Goal: Task Accomplishment & Management: Use online tool/utility

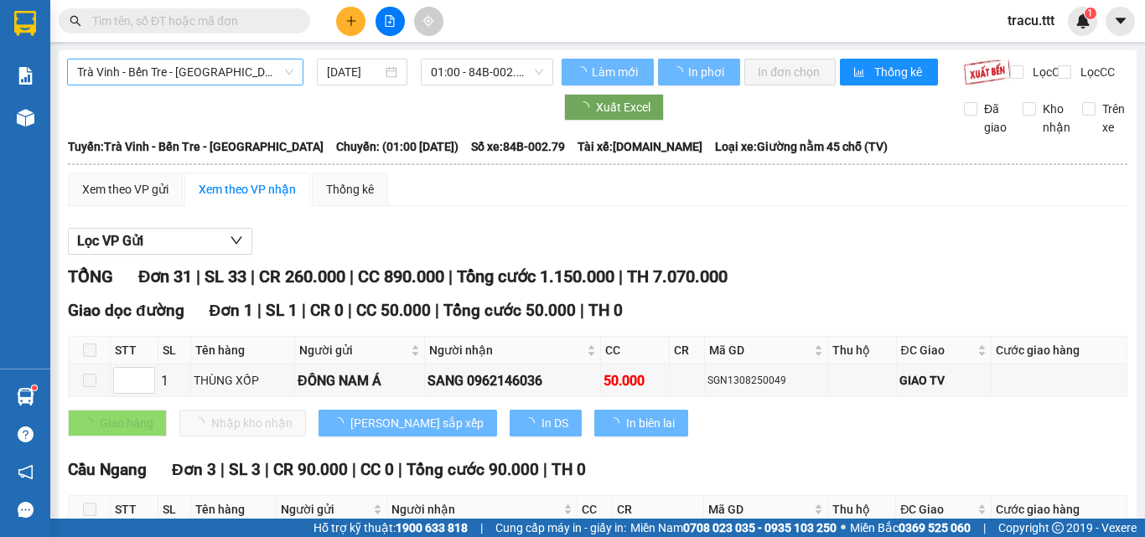
click at [273, 78] on span "Trà Vinh - Bến Tre - [GEOGRAPHIC_DATA]" at bounding box center [185, 72] width 216 height 25
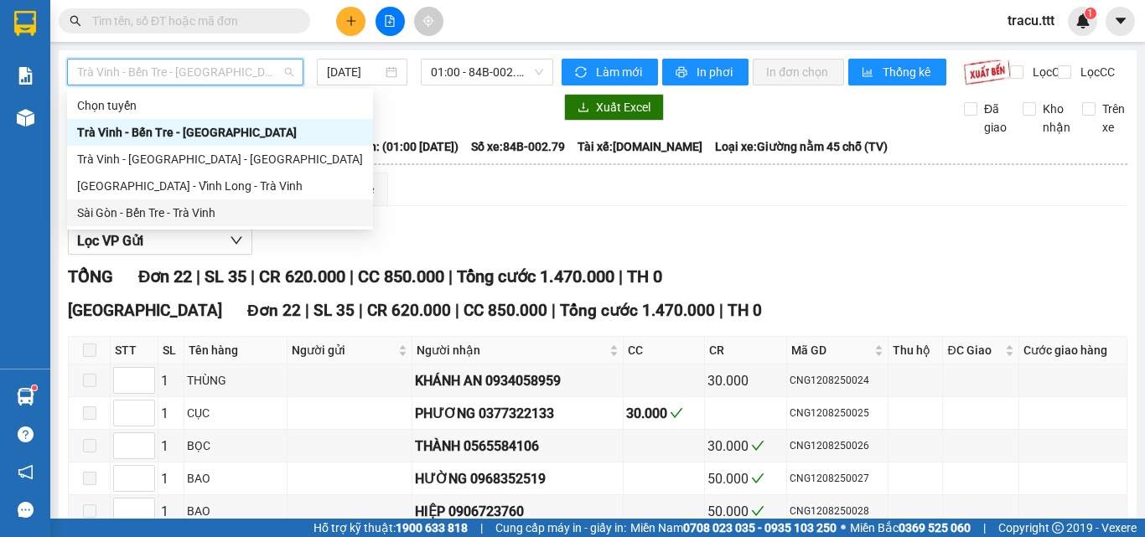
click at [205, 225] on div "Sài Gòn - Bến Tre - Trà Vinh" at bounding box center [220, 212] width 306 height 27
type input "[DATE]"
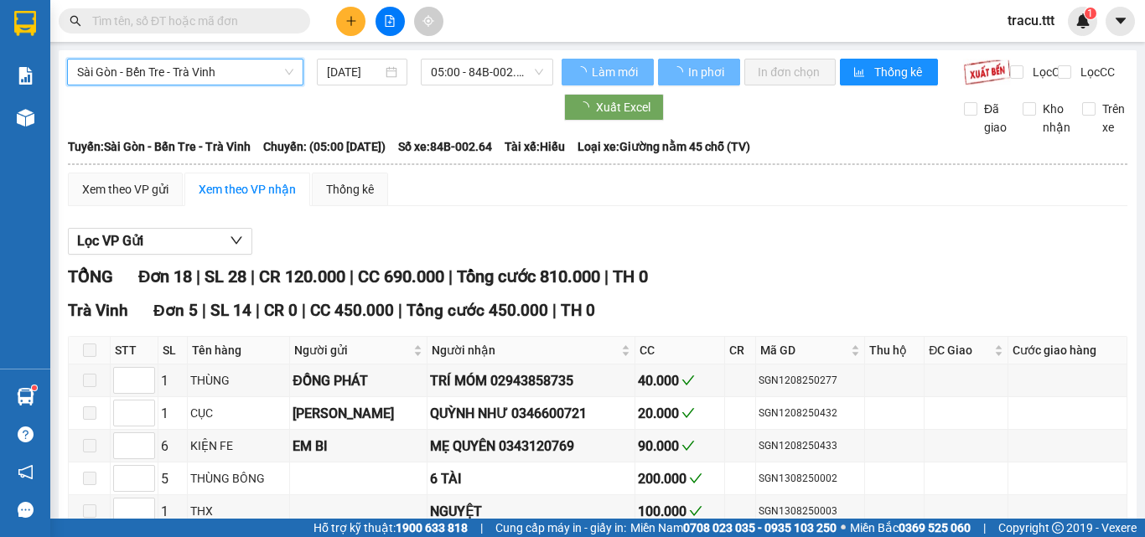
click at [465, 74] on span "05:00 - 84B-002.64" at bounding box center [487, 72] width 112 height 25
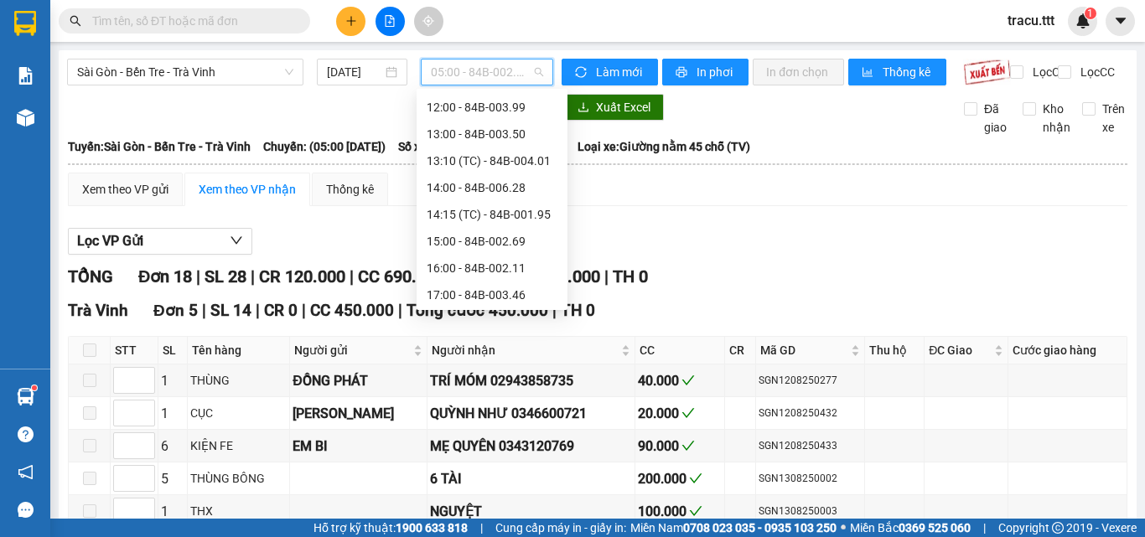
scroll to position [251, 0]
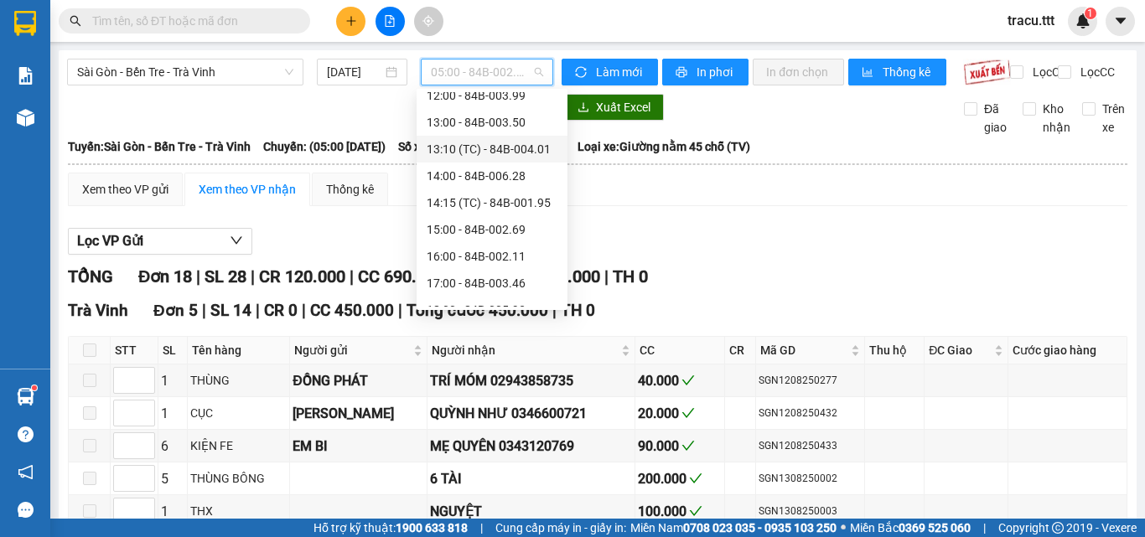
click at [515, 144] on div "13:10 (TC) - 84B-004.01" at bounding box center [492, 149] width 131 height 18
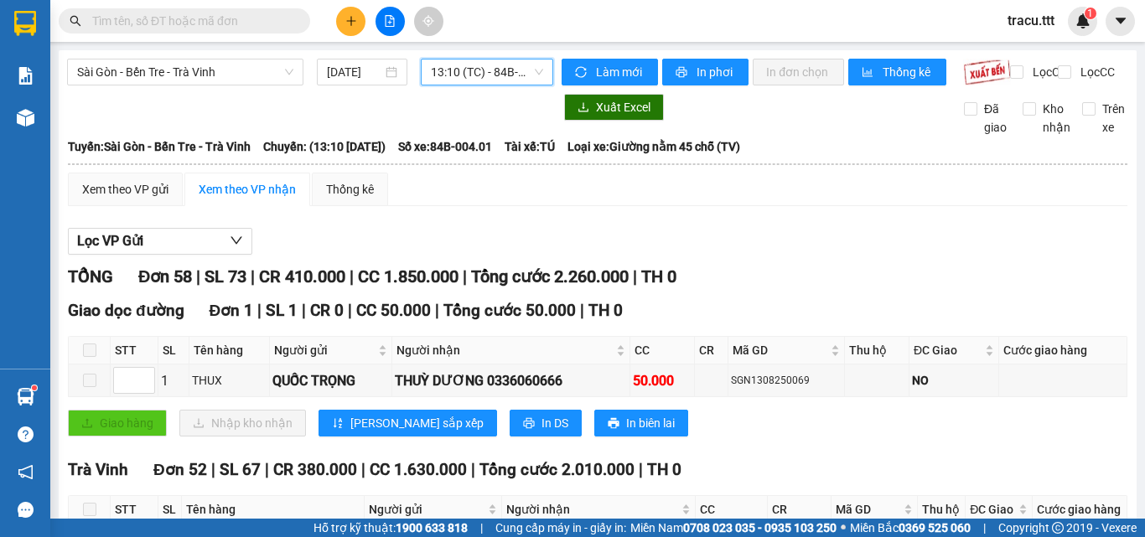
click at [520, 81] on span "13:10 (TC) - 84B-004.01" at bounding box center [487, 72] width 112 height 25
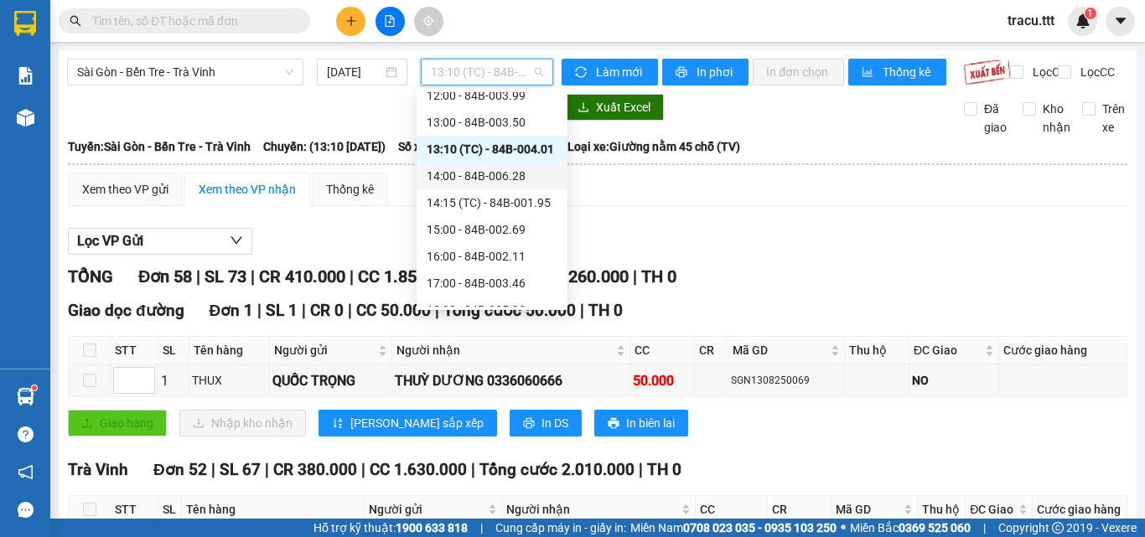
click at [515, 184] on div "14:00 - 84B-006.28" at bounding box center [492, 176] width 131 height 18
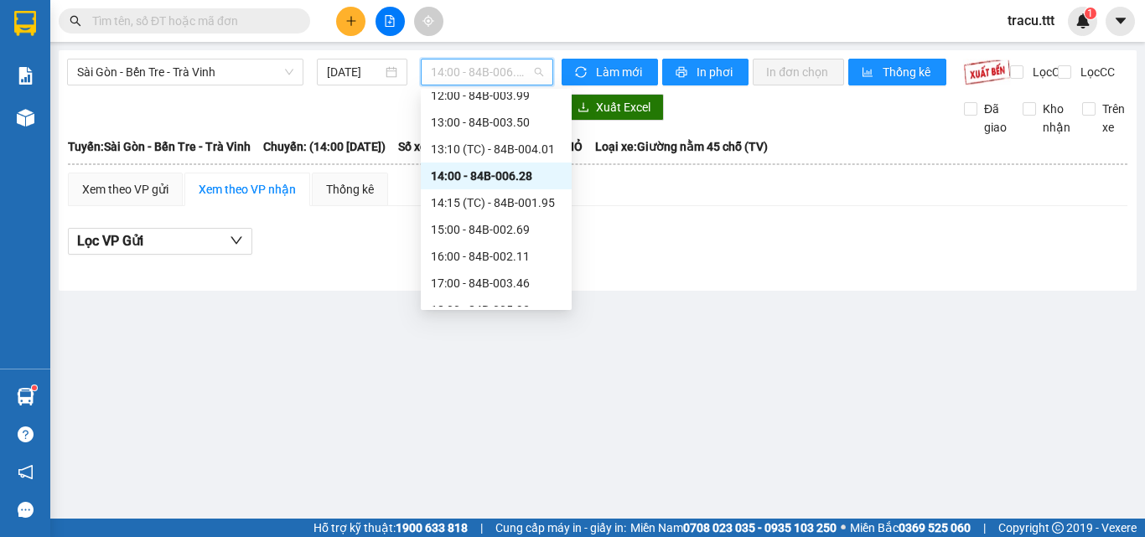
click at [514, 78] on span "14:00 - 84B-006.28" at bounding box center [487, 72] width 112 height 25
click at [502, 211] on div "14:15 (TC) - 84B-001.95" at bounding box center [496, 203] width 131 height 18
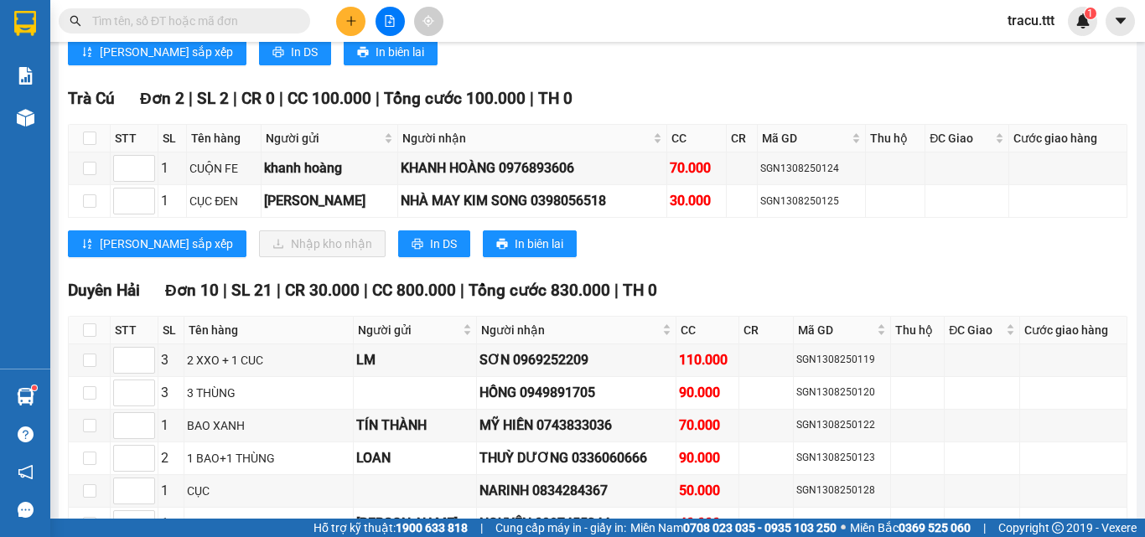
scroll to position [1257, 0]
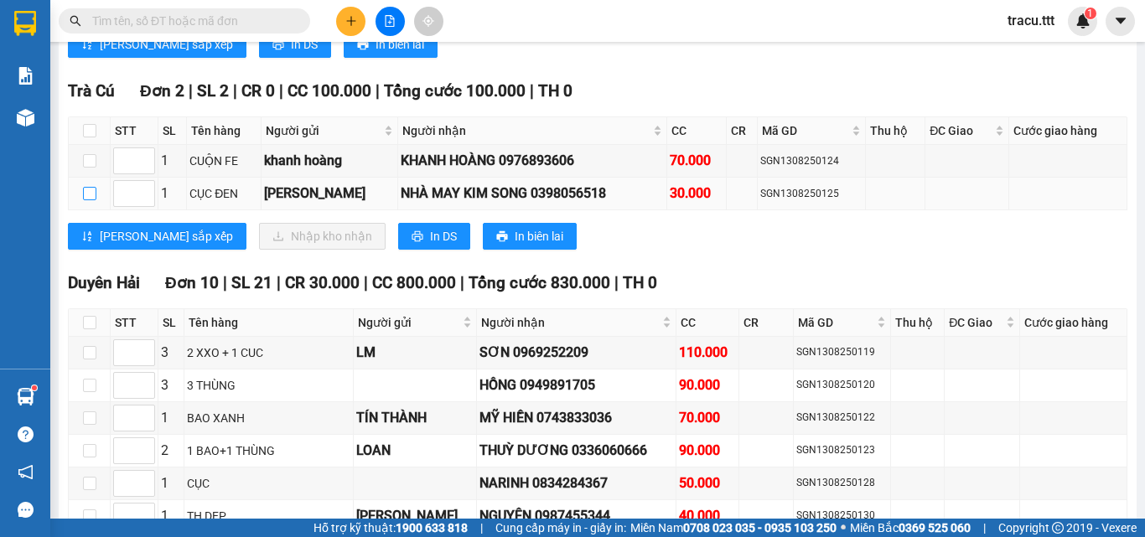
click at [85, 200] on input "checkbox" at bounding box center [89, 193] width 13 height 13
checkbox input "true"
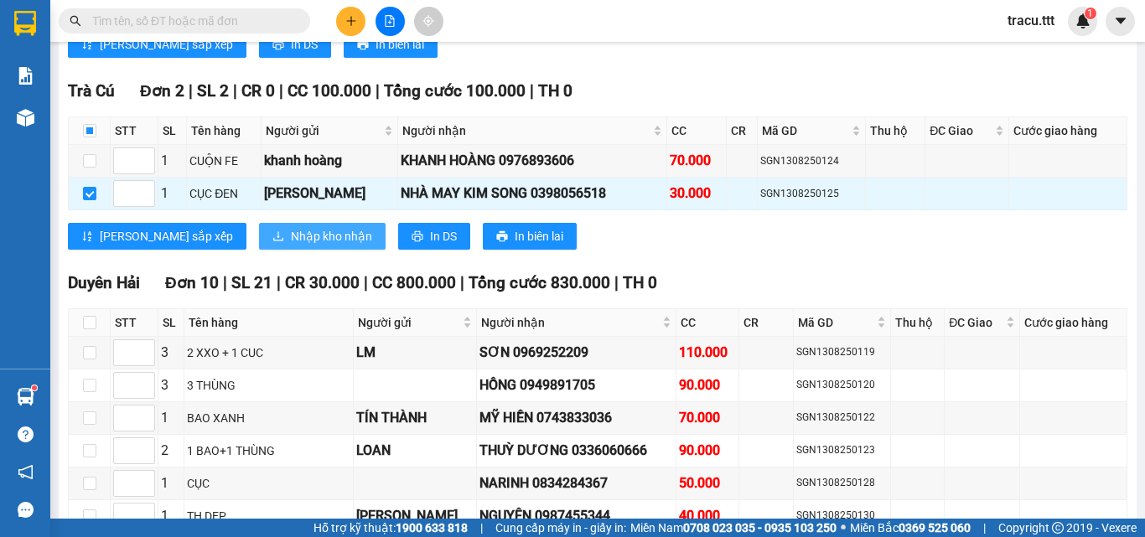
click at [291, 246] on span "Nhập kho nhận" at bounding box center [331, 236] width 81 height 18
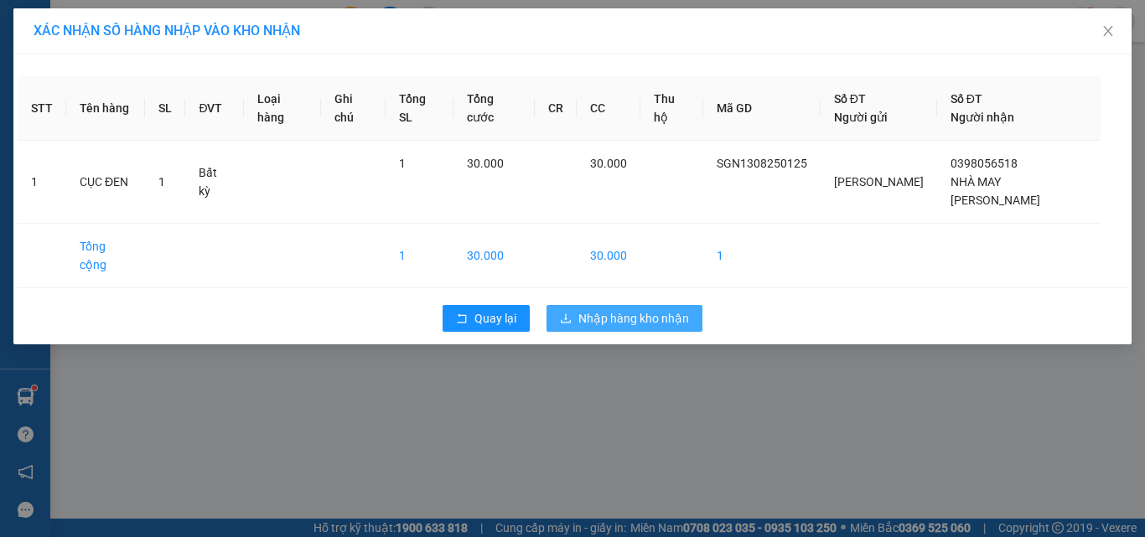
click at [697, 305] on button "Nhập hàng kho nhận" at bounding box center [625, 318] width 156 height 27
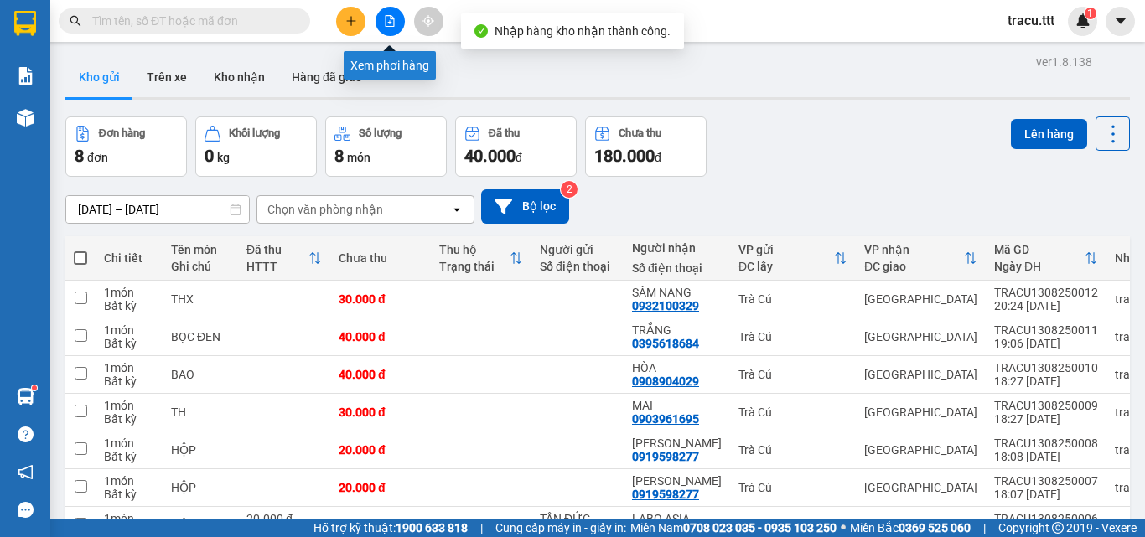
click at [399, 23] on button at bounding box center [390, 21] width 29 height 29
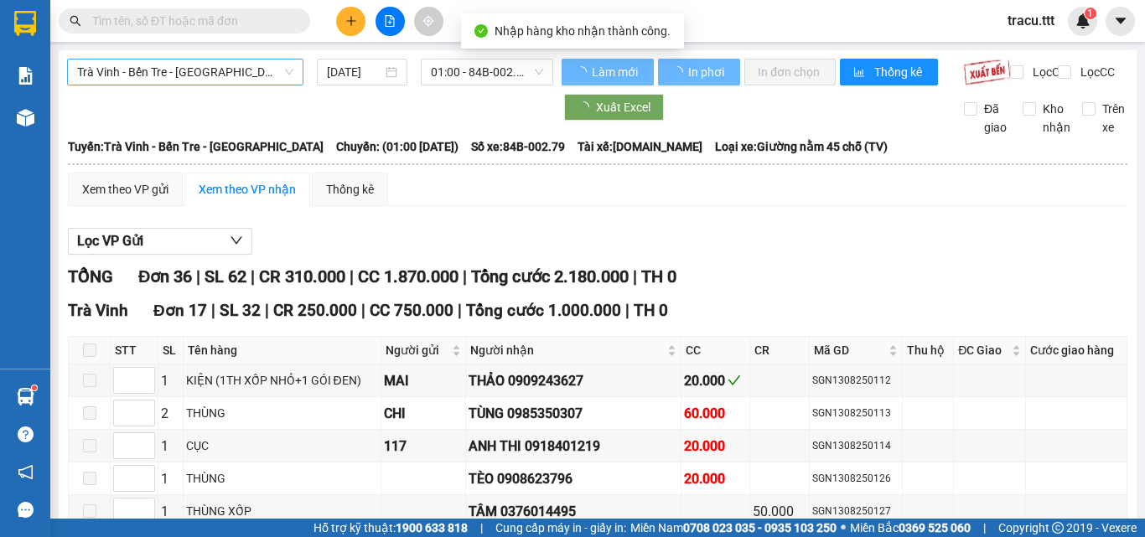
click at [277, 70] on span "Trà Vinh - Bến Tre - [GEOGRAPHIC_DATA]" at bounding box center [185, 72] width 216 height 25
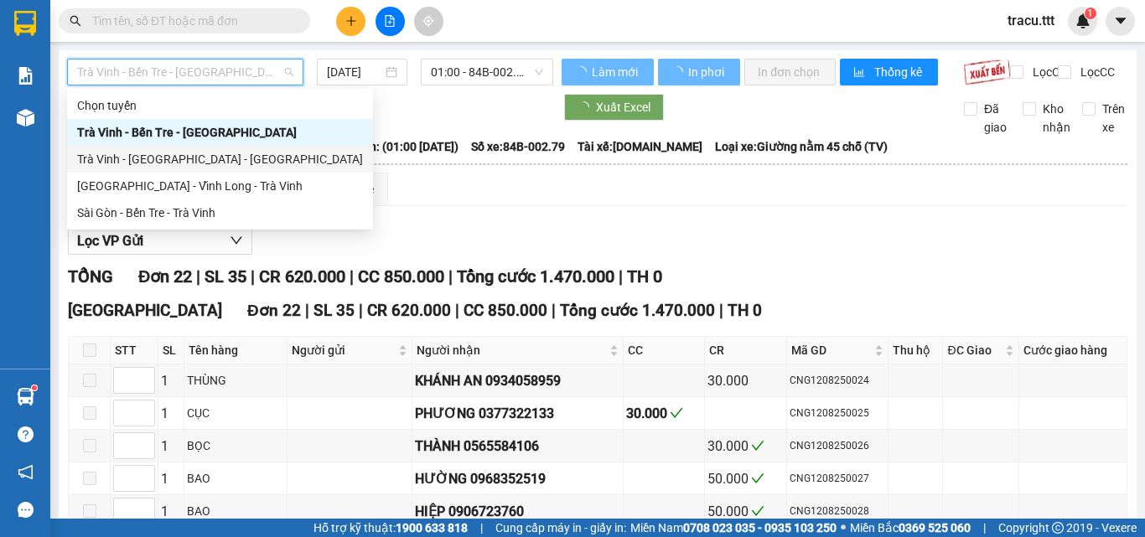
click at [215, 222] on div "Sài Gòn - Bến Tre - Trà Vinh" at bounding box center [220, 212] width 306 height 27
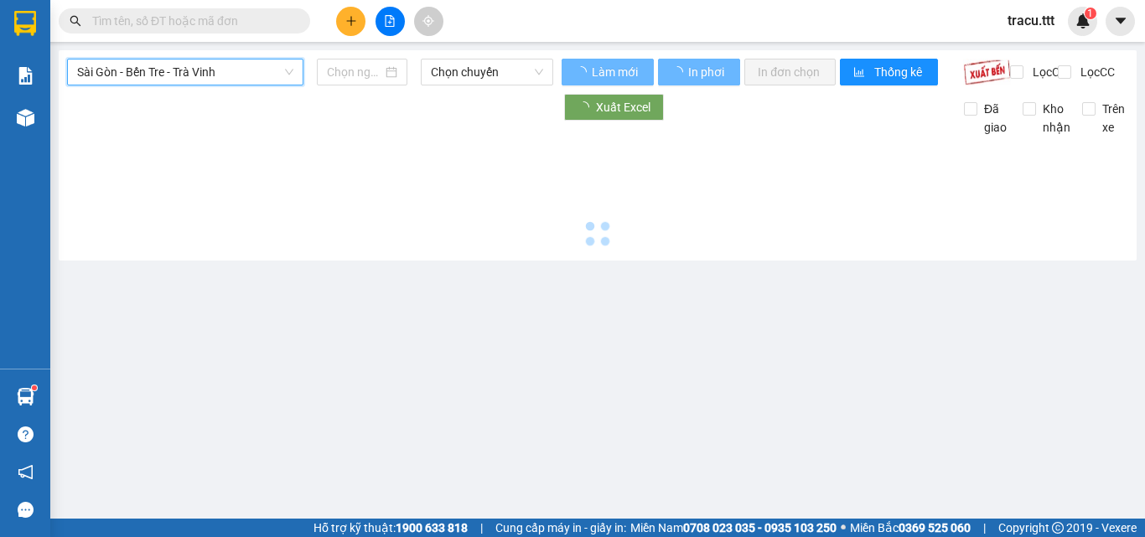
type input "[DATE]"
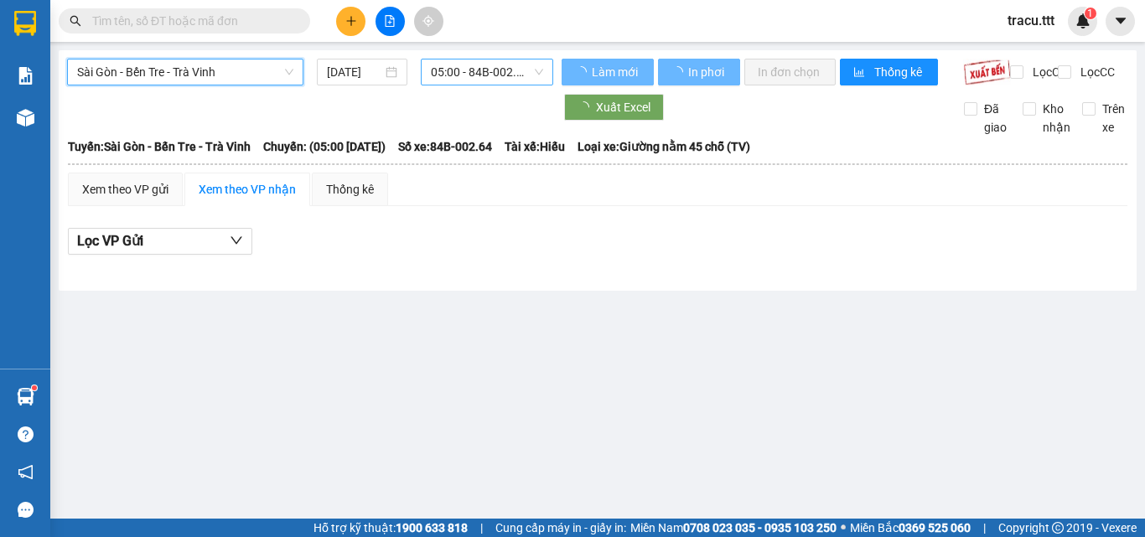
click at [471, 67] on span "05:00 - 84B-002.64" at bounding box center [487, 72] width 112 height 25
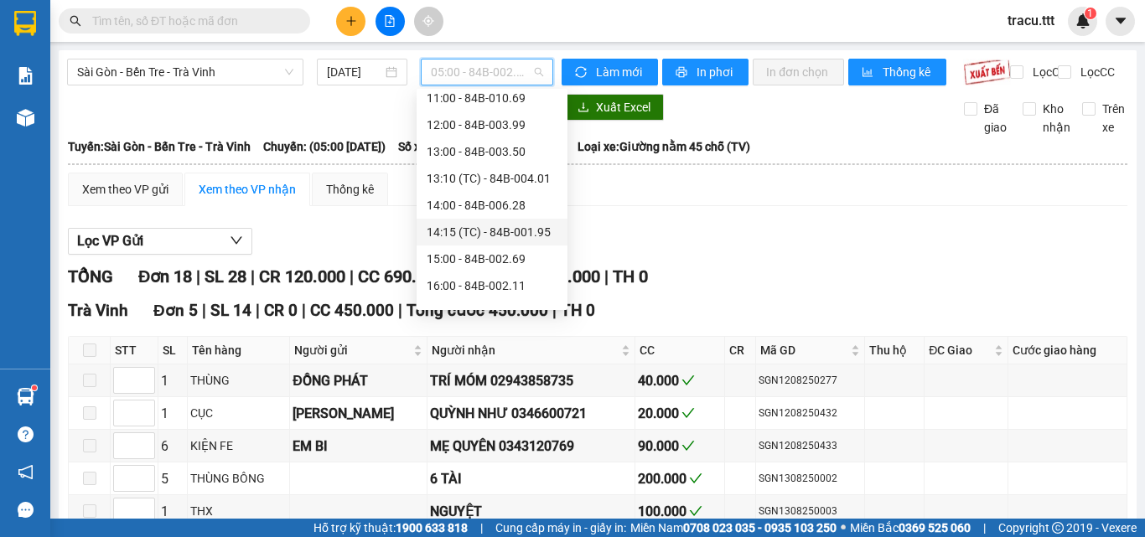
scroll to position [251, 0]
click at [485, 231] on div "15:00 - 84B-002.69" at bounding box center [492, 229] width 131 height 18
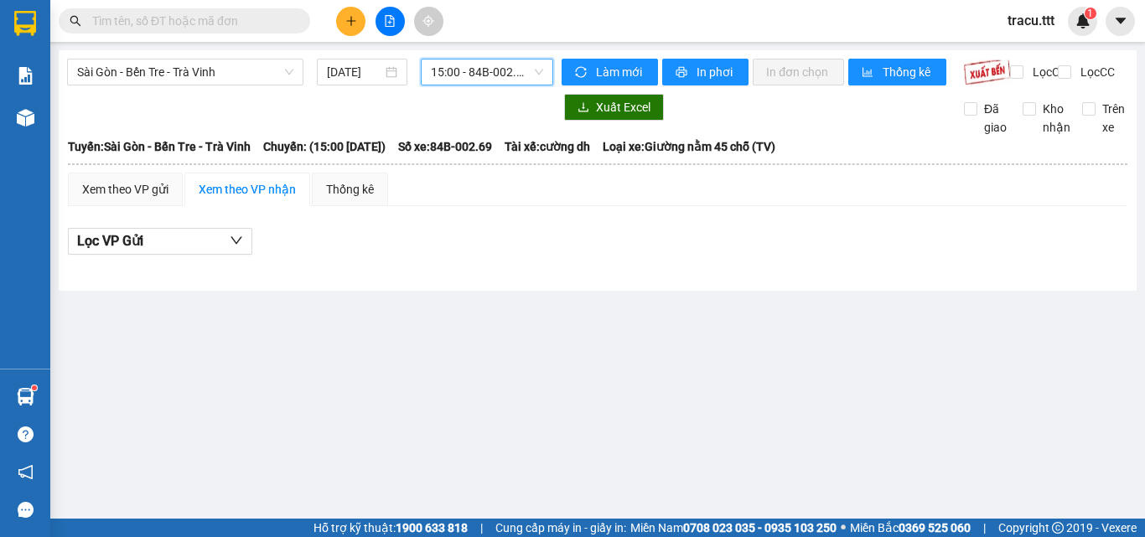
click at [528, 60] on span "15:00 - 84B-002.69" at bounding box center [487, 72] width 112 height 25
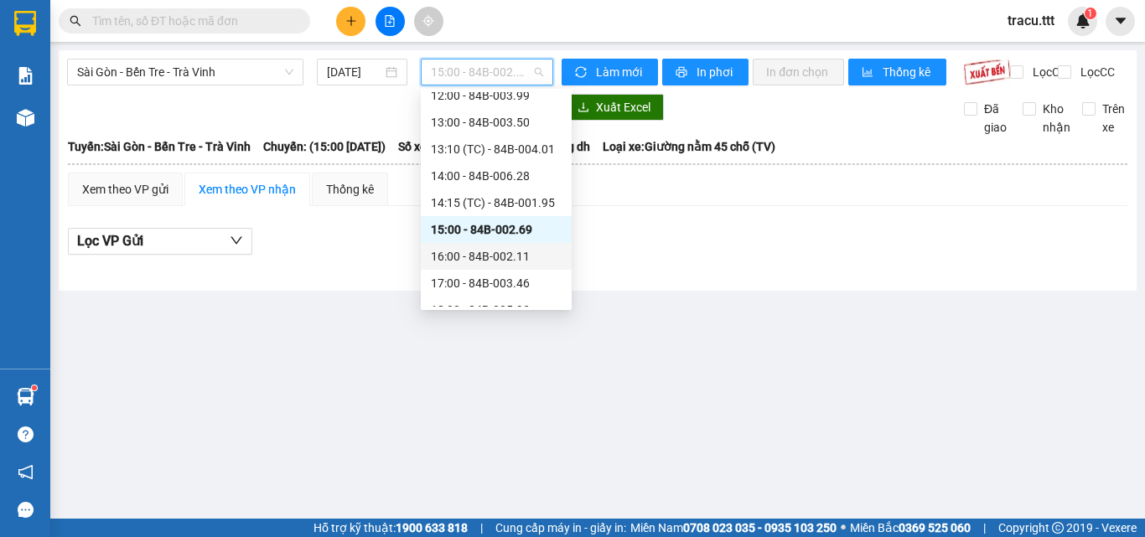
click at [510, 261] on div "16:00 - 84B-002.11" at bounding box center [496, 256] width 131 height 18
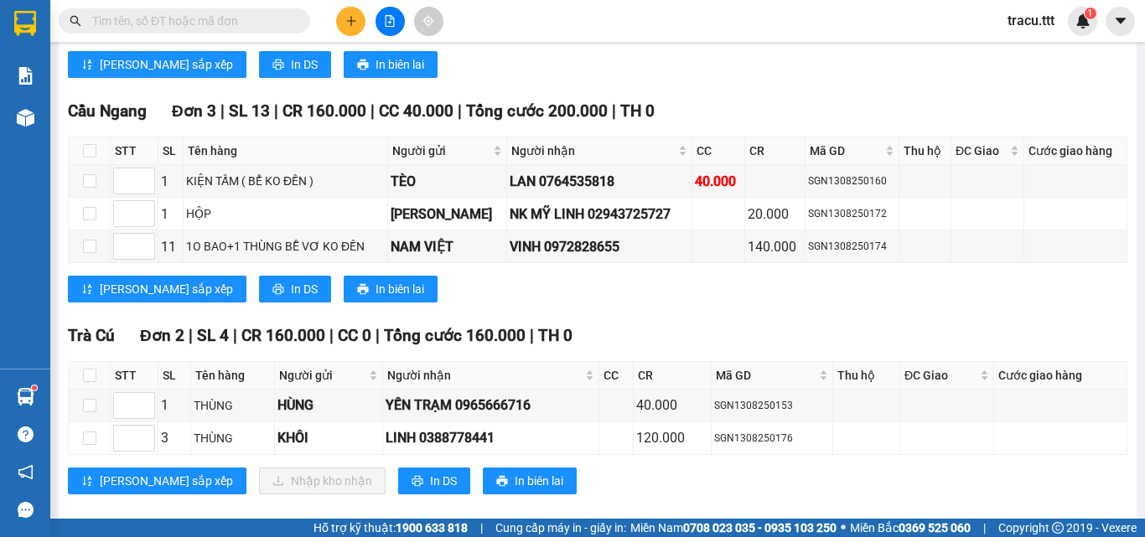
scroll to position [1173, 0]
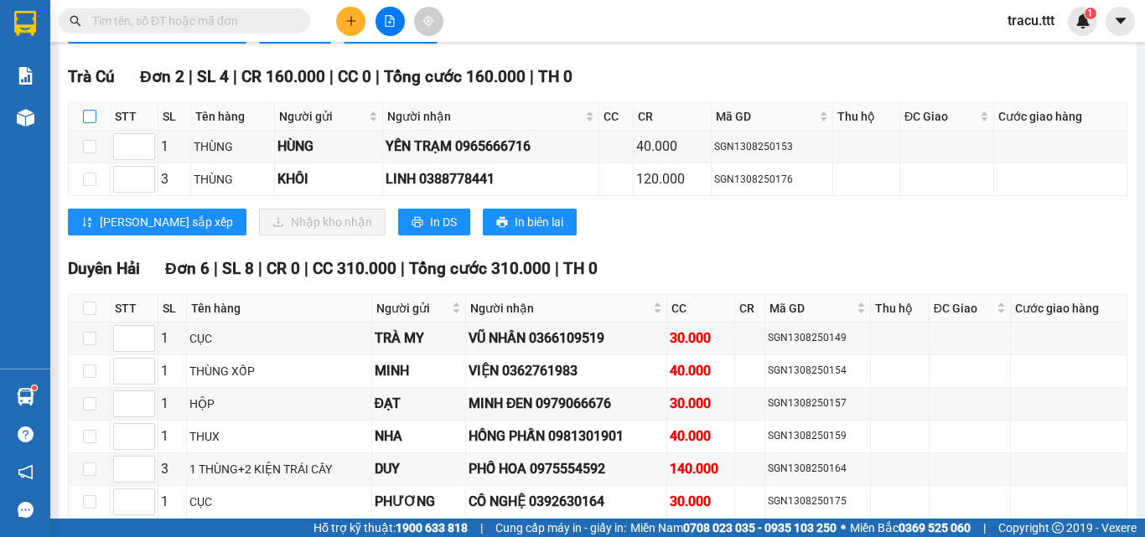
click at [90, 123] on input "checkbox" at bounding box center [89, 116] width 13 height 13
checkbox input "true"
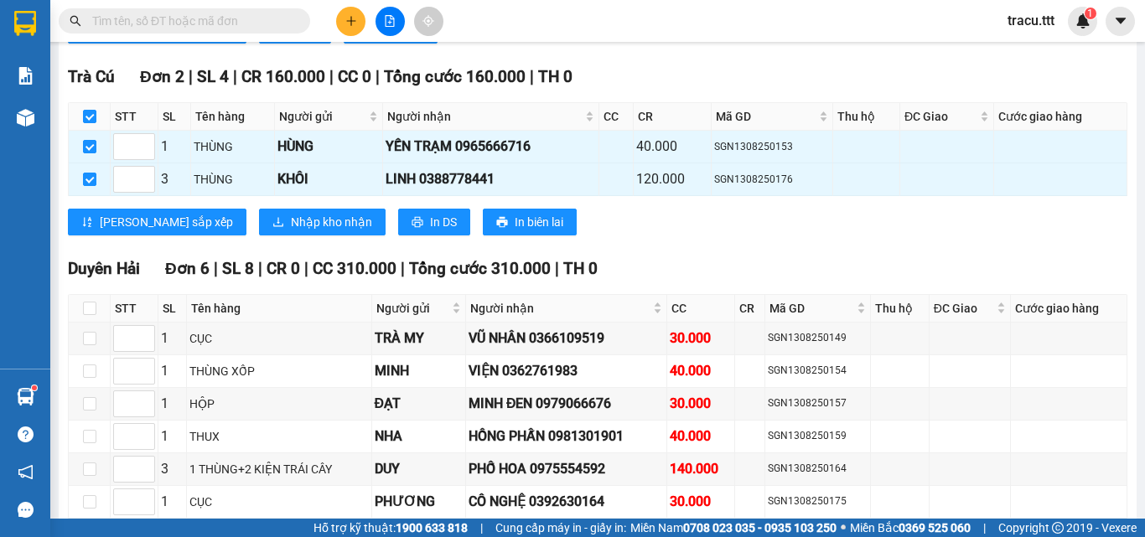
click at [232, 213] on div "Trà Cú Đơn 2 | SL 4 | CR 160.000 | CC 0 | Tổng cước 160.000 | TH 0 STT SL Tên h…" at bounding box center [597, 157] width 1059 height 184
click at [259, 223] on button "Nhập kho nhận" at bounding box center [322, 222] width 127 height 27
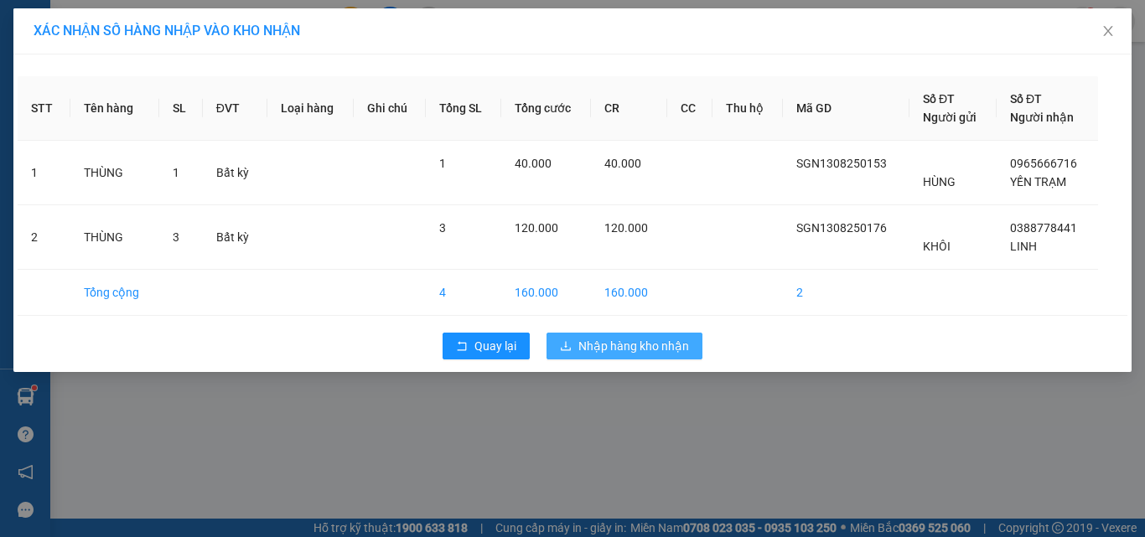
click at [609, 336] on button "Nhập hàng kho nhận" at bounding box center [625, 346] width 156 height 27
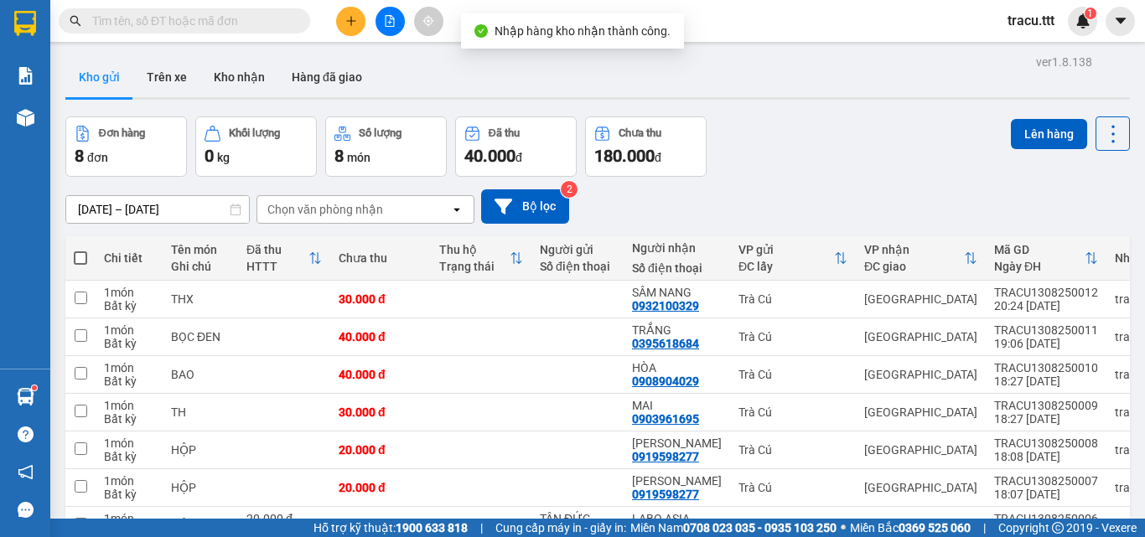
click at [402, 29] on button at bounding box center [390, 21] width 29 height 29
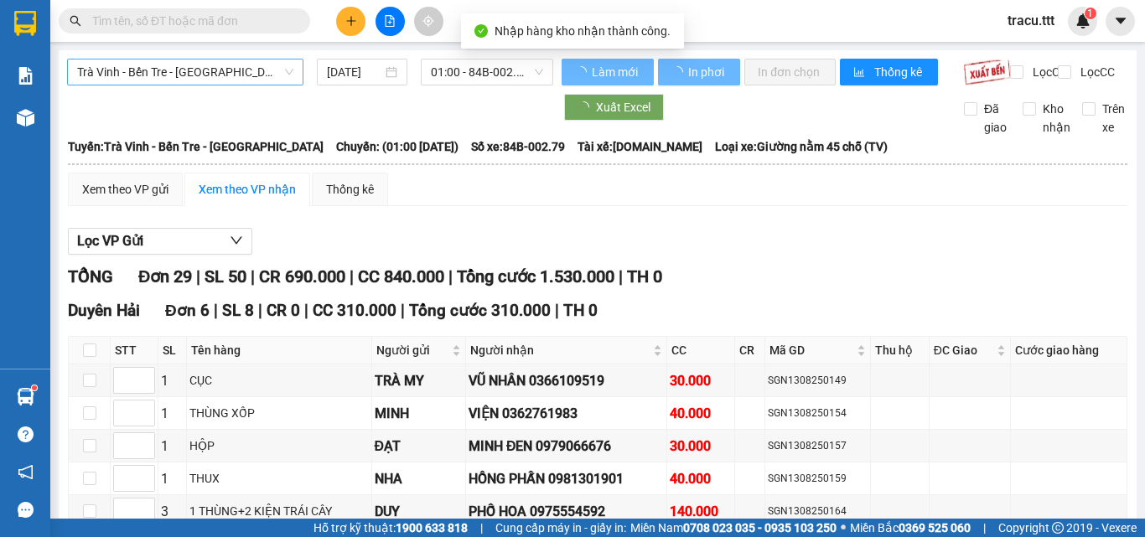
click at [251, 71] on span "Trà Vinh - Bến Tre - [GEOGRAPHIC_DATA]" at bounding box center [185, 72] width 216 height 25
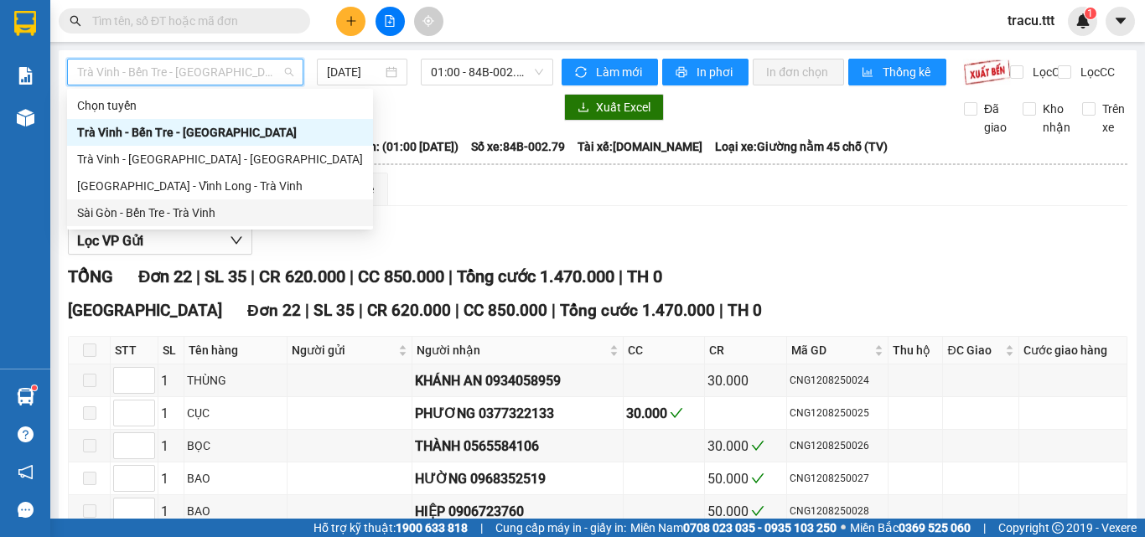
click at [222, 210] on div "Sài Gòn - Bến Tre - Trà Vinh" at bounding box center [220, 213] width 286 height 18
type input "[DATE]"
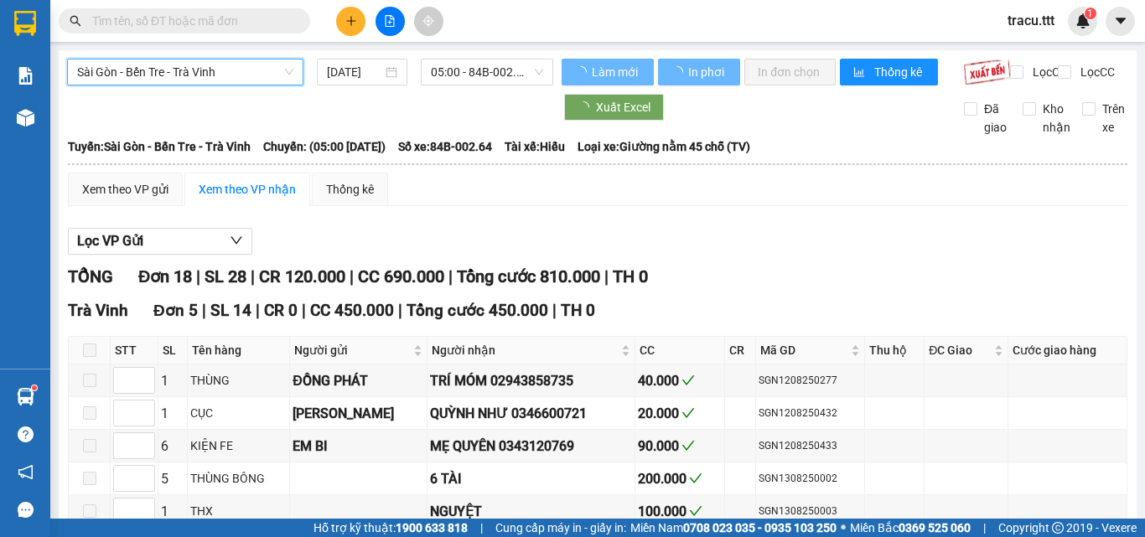
click at [440, 66] on span "05:00 - 84B-002.64" at bounding box center [487, 72] width 112 height 25
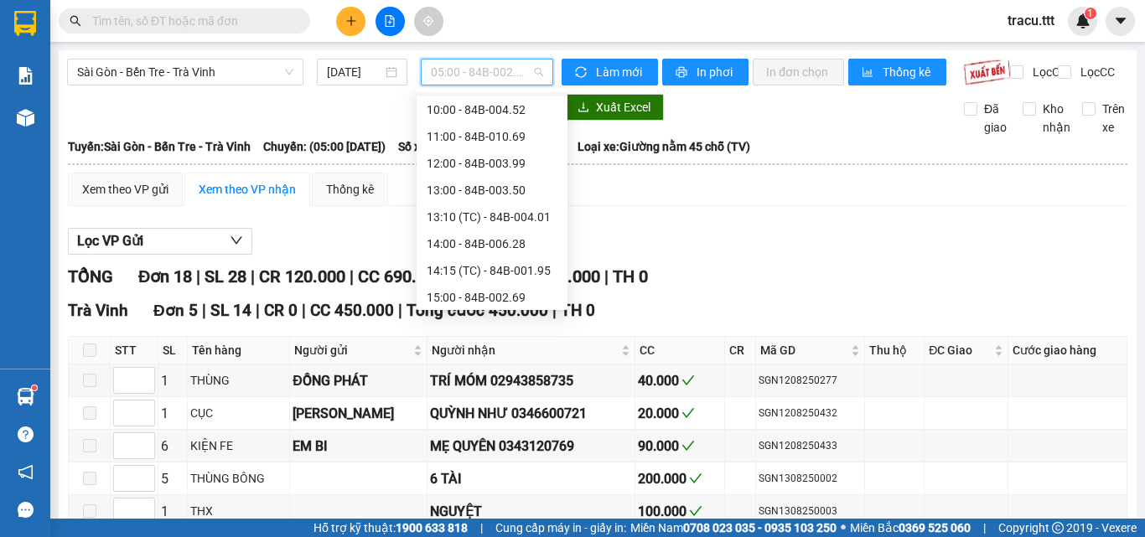
scroll to position [376, 0]
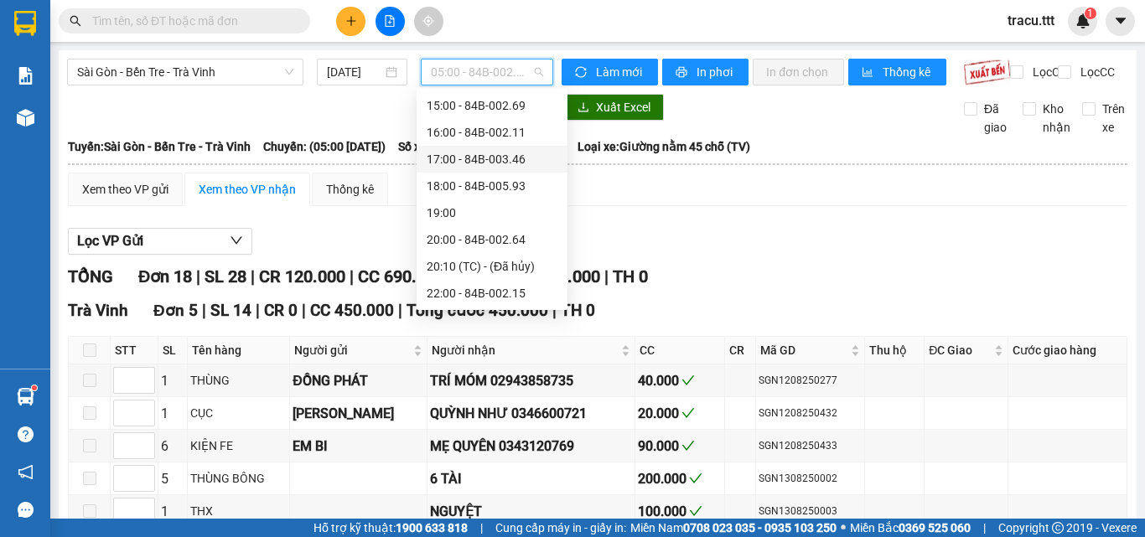
click at [514, 153] on div "17:00 - 84B-003.46" at bounding box center [492, 159] width 131 height 18
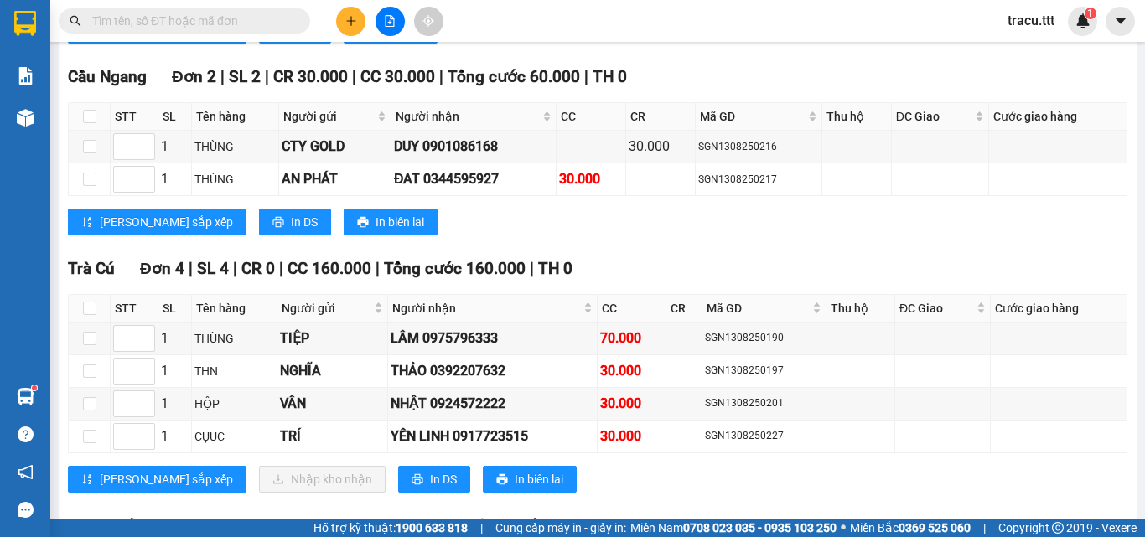
scroll to position [1760, 0]
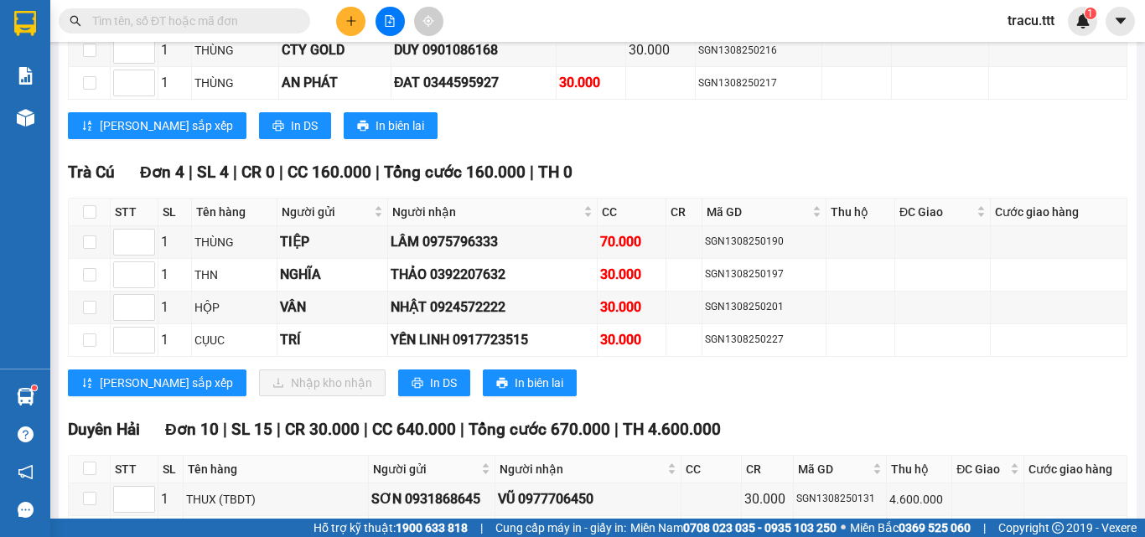
click at [226, 22] on input "text" at bounding box center [191, 21] width 198 height 18
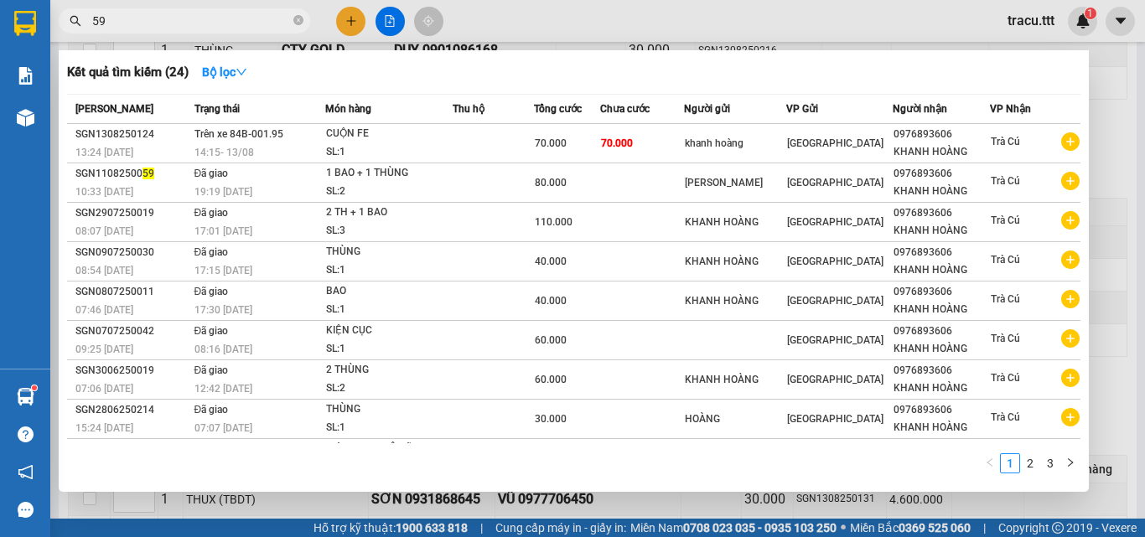
type input "594"
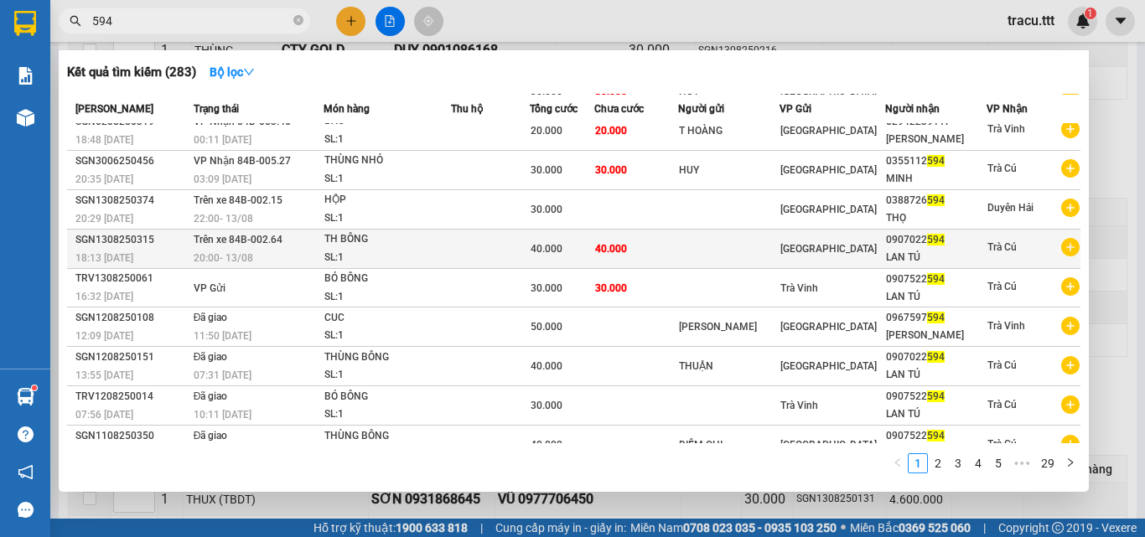
scroll to position [74, 0]
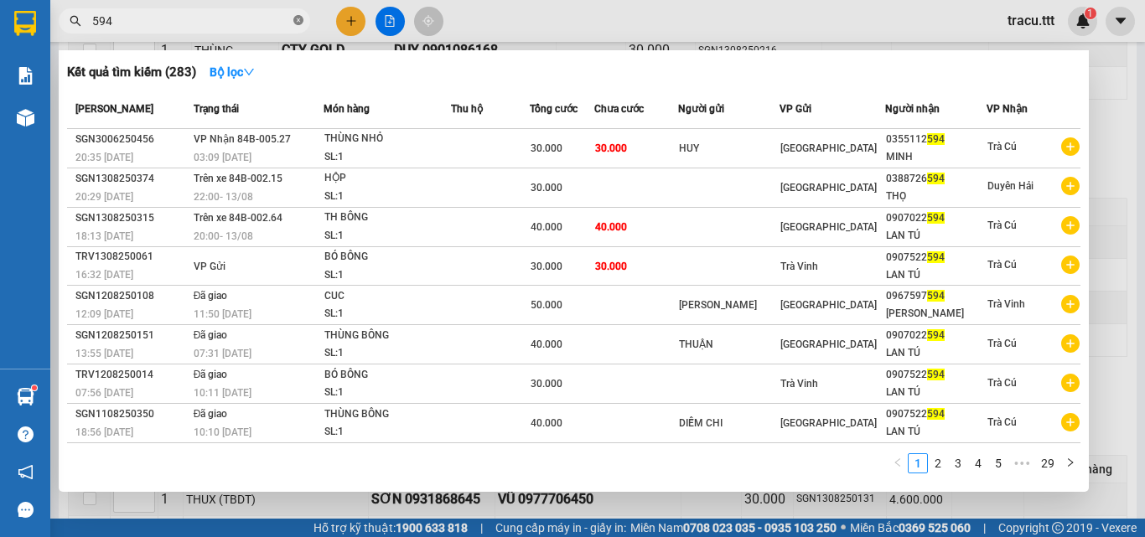
click at [301, 27] on span at bounding box center [298, 21] width 10 height 16
